Goal: Task Accomplishment & Management: Manage account settings

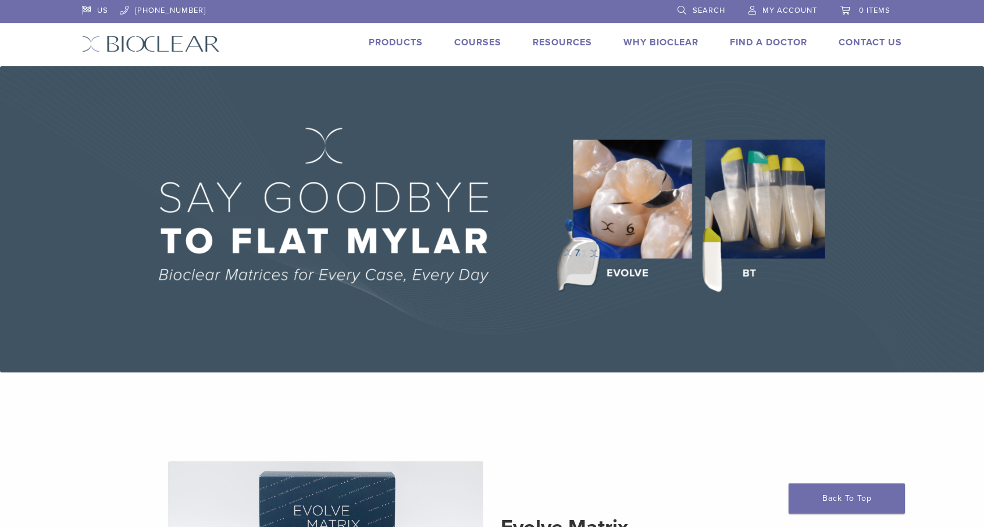
click at [789, 12] on span "My Account" at bounding box center [789, 10] width 55 height 9
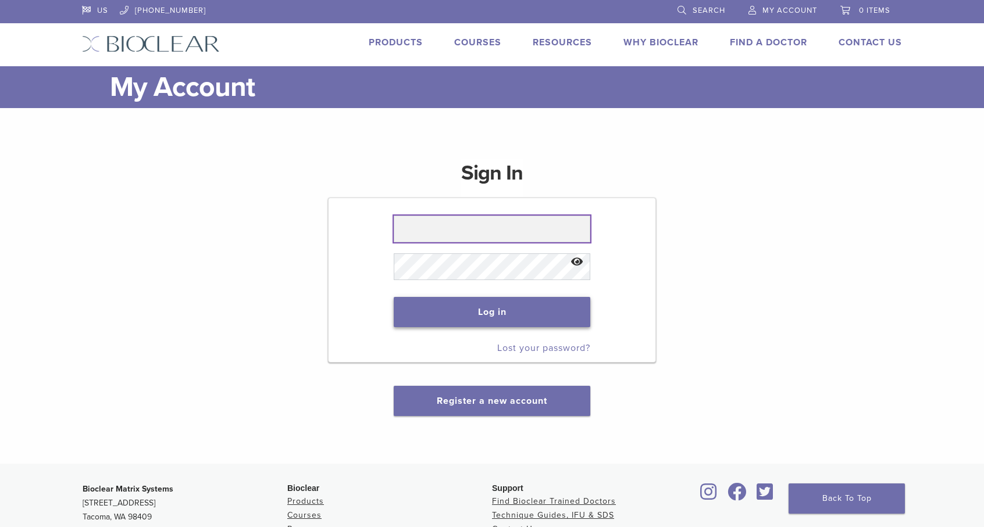
type input "**********"
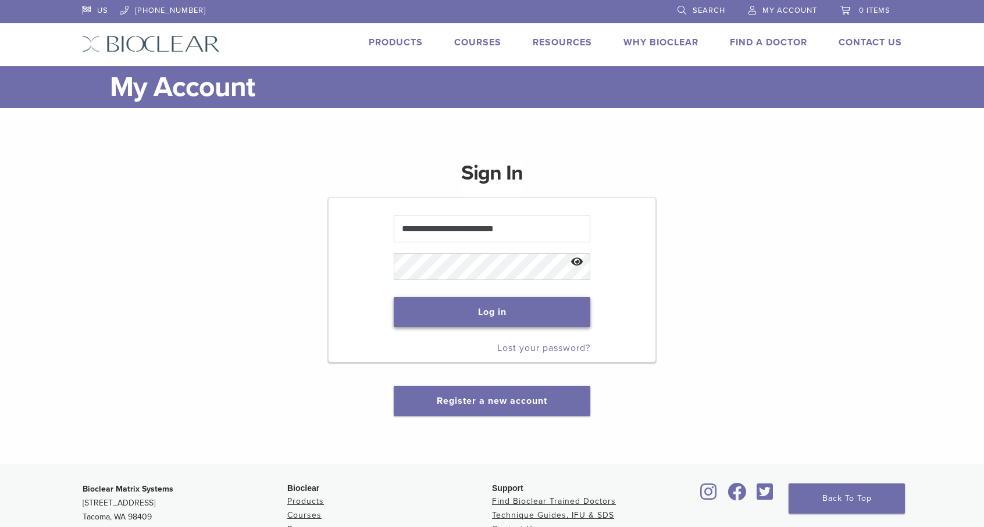
click at [496, 313] on button "Log in" at bounding box center [492, 312] width 196 height 30
